Goal: Task Accomplishment & Management: Use online tool/utility

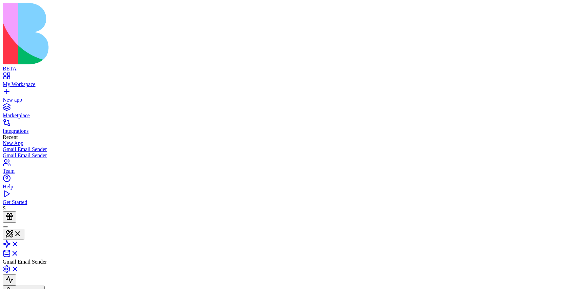
click at [9, 75] on link "My Workspace" at bounding box center [289, 81] width 572 height 12
